Goal: Task Accomplishment & Management: Manage account settings

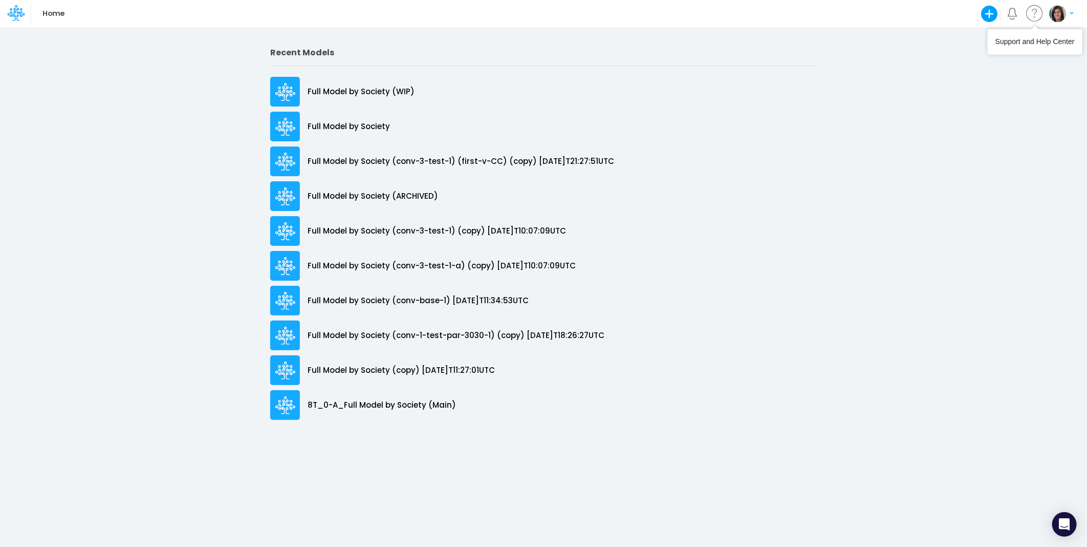
click at [1062, 16] on img "button" at bounding box center [1057, 13] width 17 height 17
click at [1009, 62] on button "Log out" at bounding box center [1020, 60] width 110 height 16
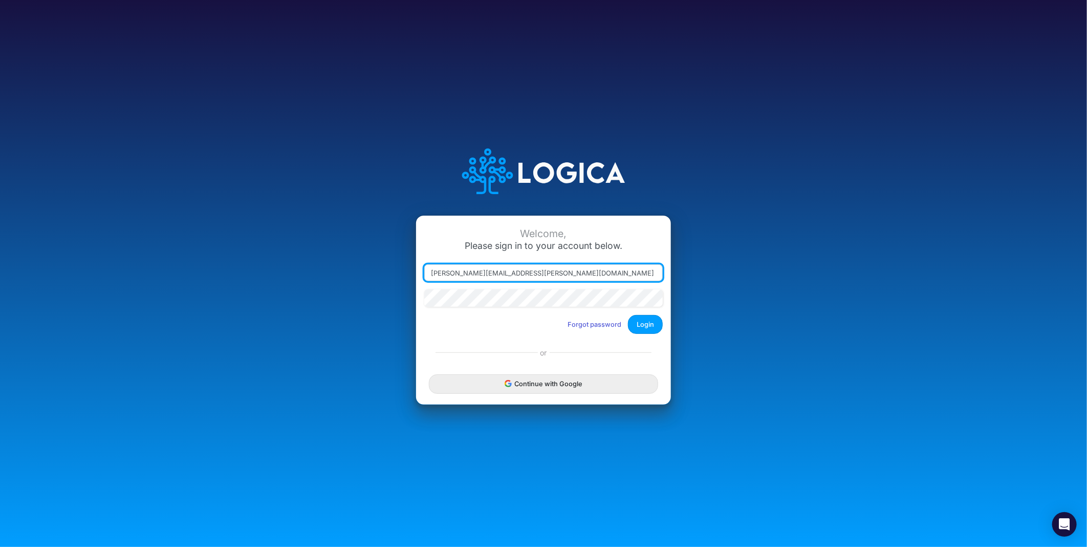
drag, startPoint x: 479, startPoint y: 273, endPoint x: 630, endPoint y: 275, distance: 151.5
click at [627, 275] on input "carissa.castro@logica.cloud" at bounding box center [543, 272] width 239 height 17
type input "carissa.castro+cquence@logica.cloud"
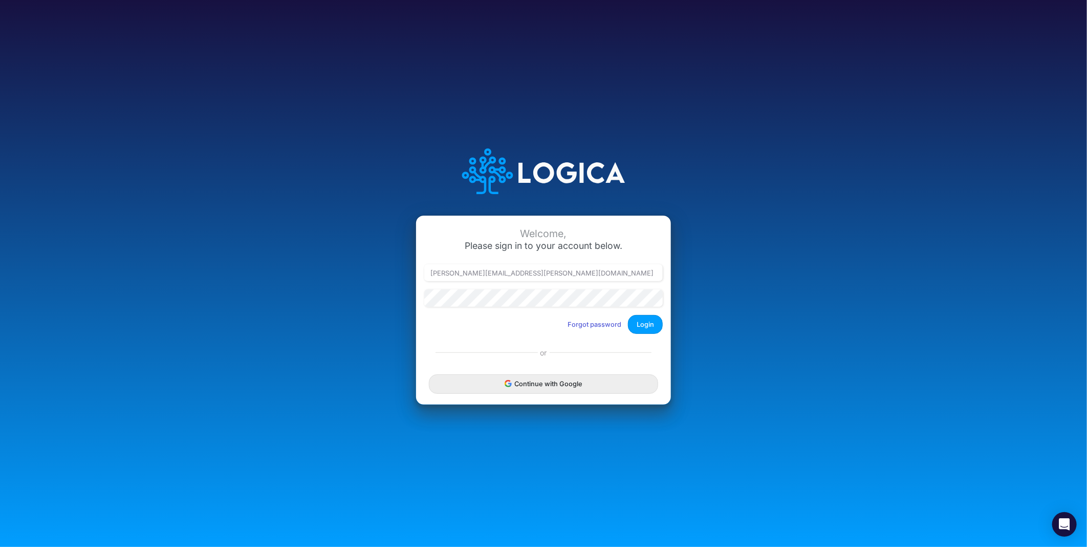
drag, startPoint x: 657, startPoint y: 318, endPoint x: 649, endPoint y: 320, distance: 7.8
click at [653, 319] on button "Login" at bounding box center [645, 324] width 35 height 19
